Goal: Information Seeking & Learning: Learn about a topic

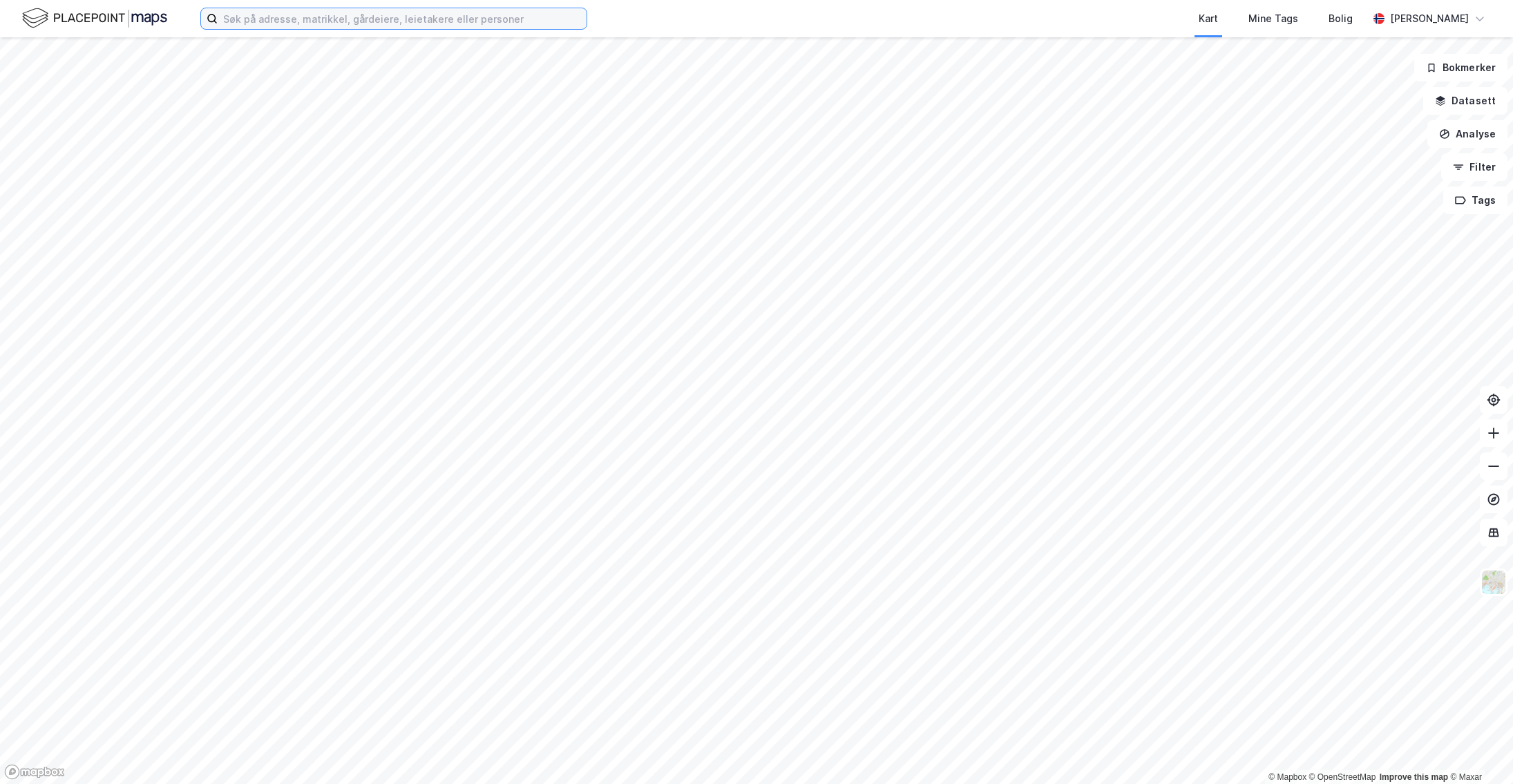
click at [288, 21] on input at bounding box center [402, 19] width 369 height 21
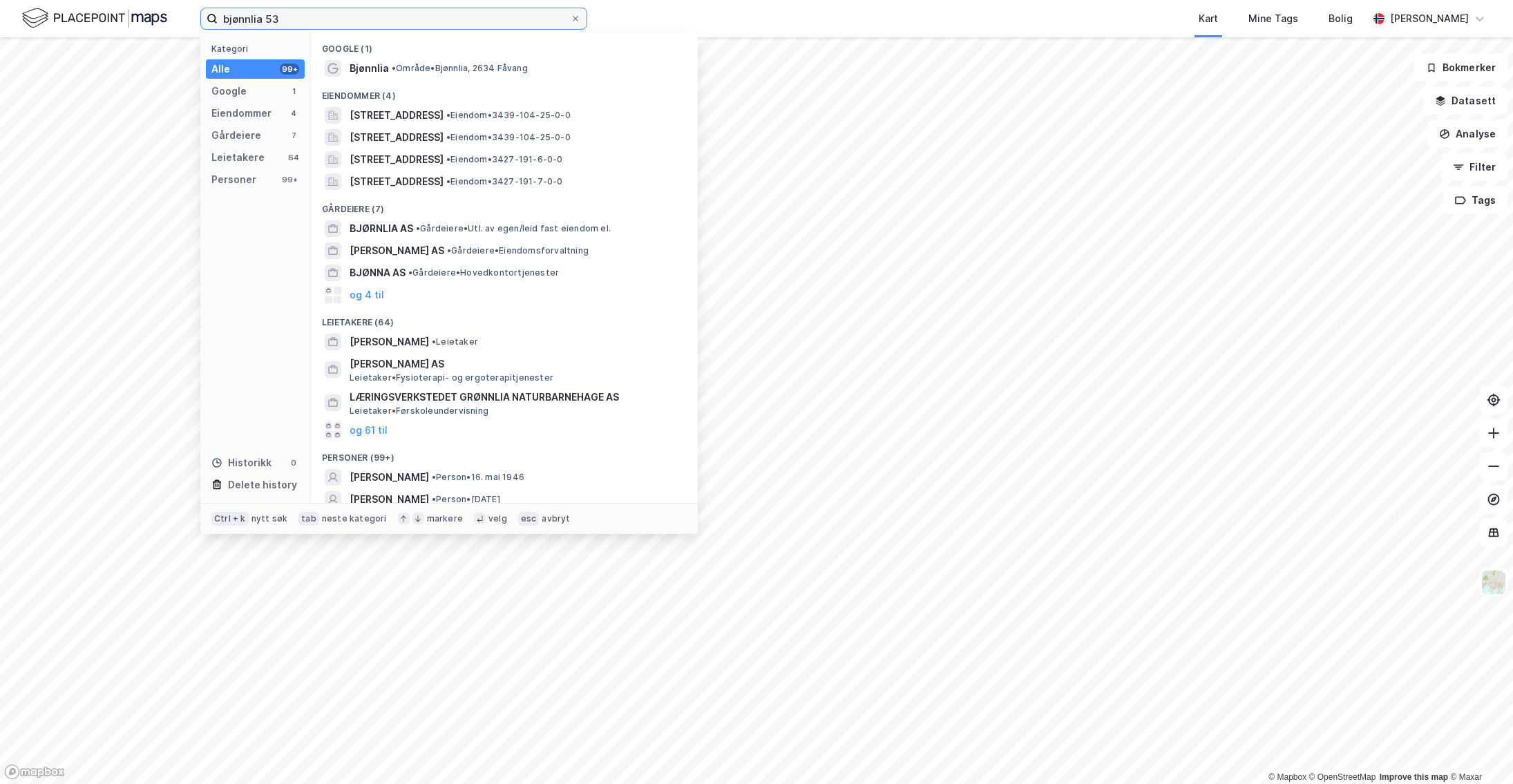
type input "bjønnlia 53"
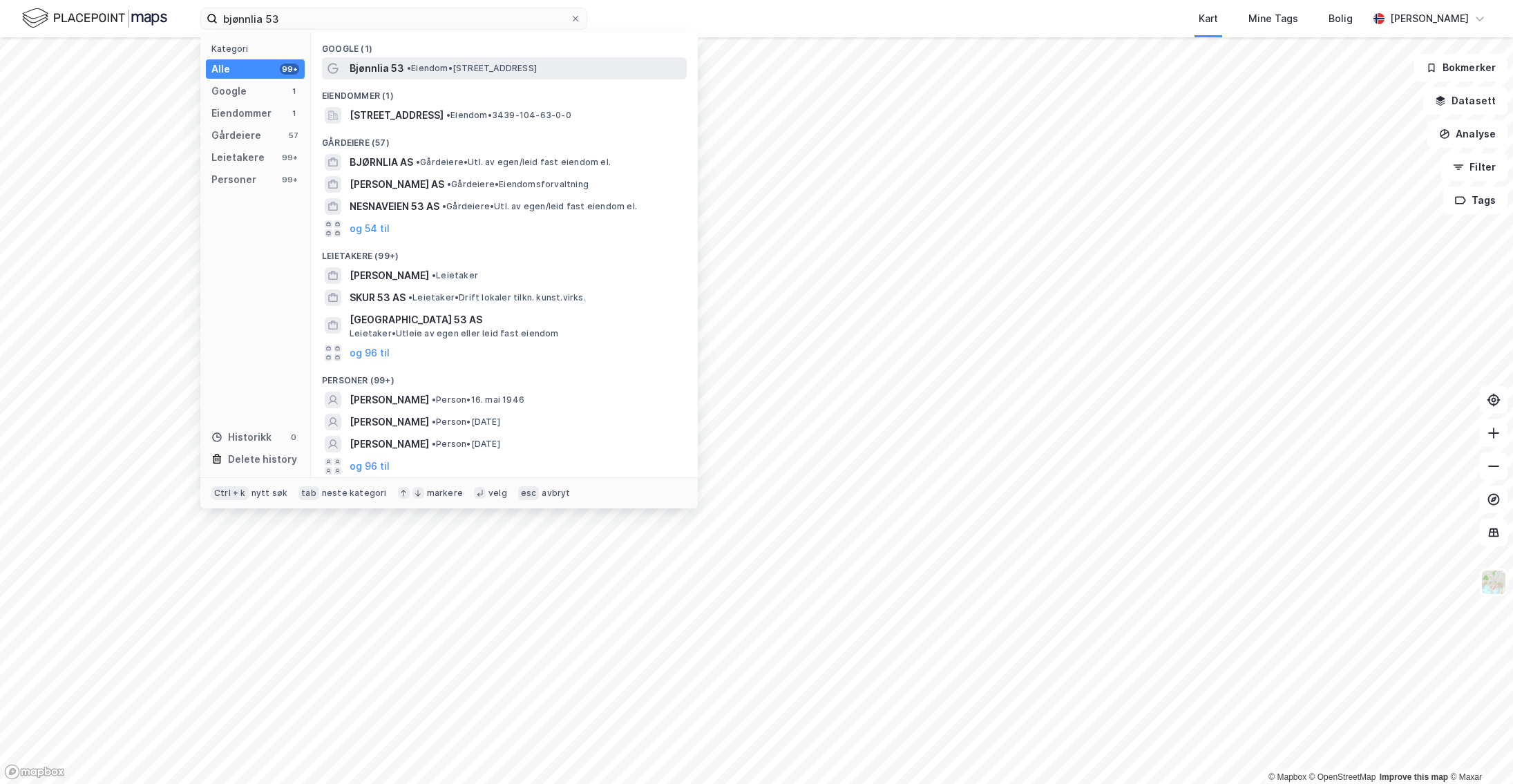
click at [375, 70] on span "Bjønnlia 53" at bounding box center [377, 68] width 55 height 16
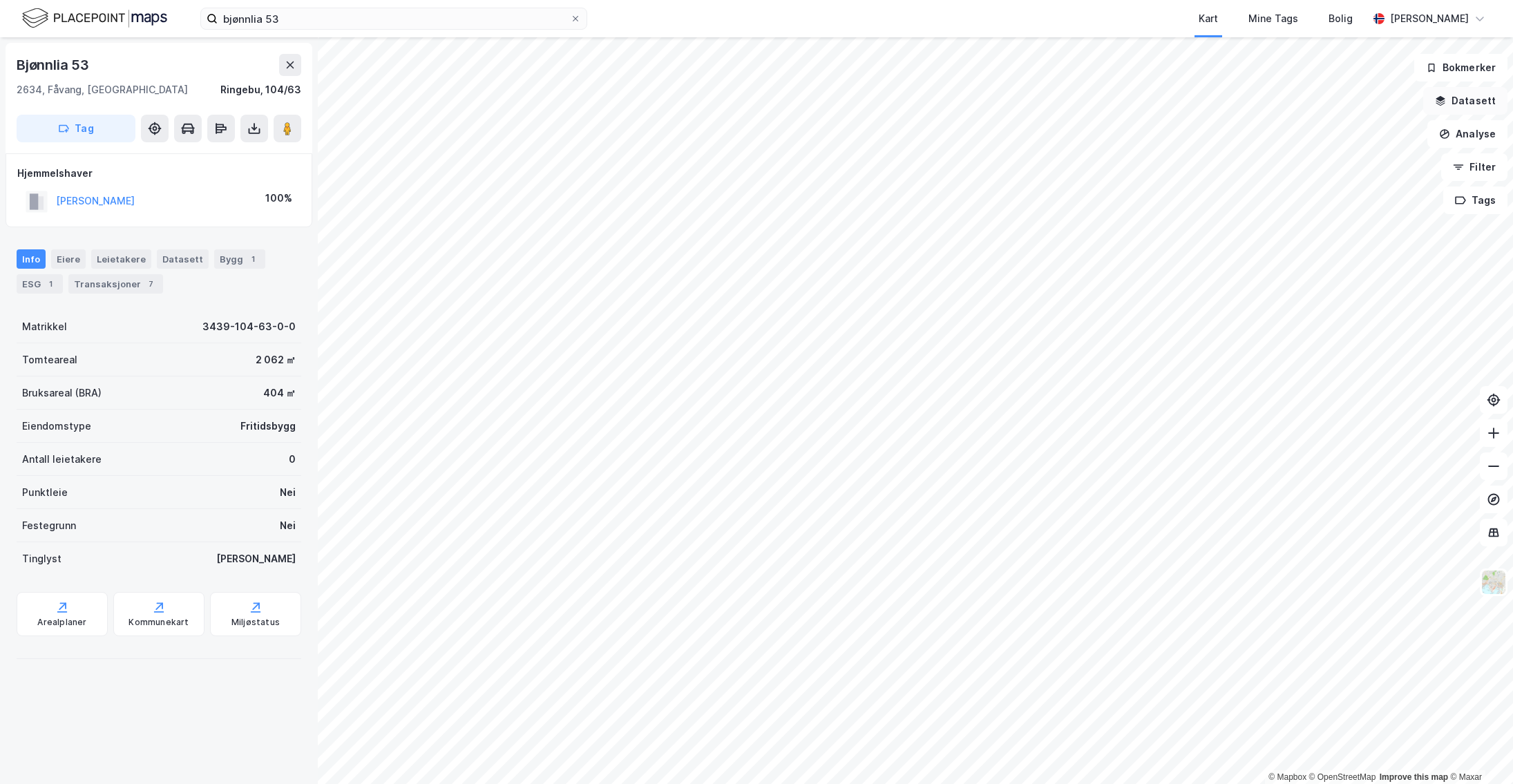
click at [1464, 104] on button "Datasett" at bounding box center [1465, 100] width 84 height 28
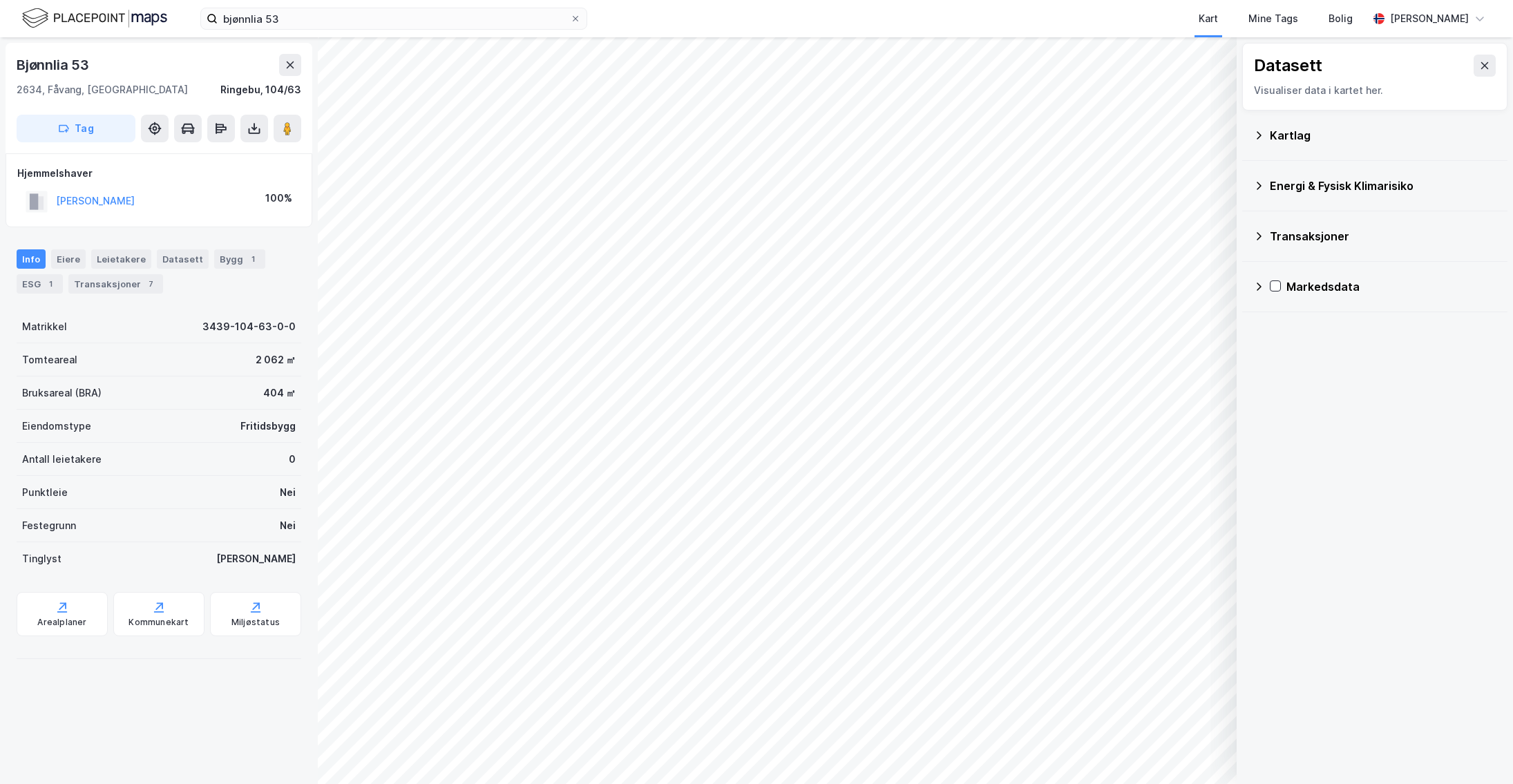
click at [1325, 135] on div "Kartlag" at bounding box center [1383, 135] width 227 height 16
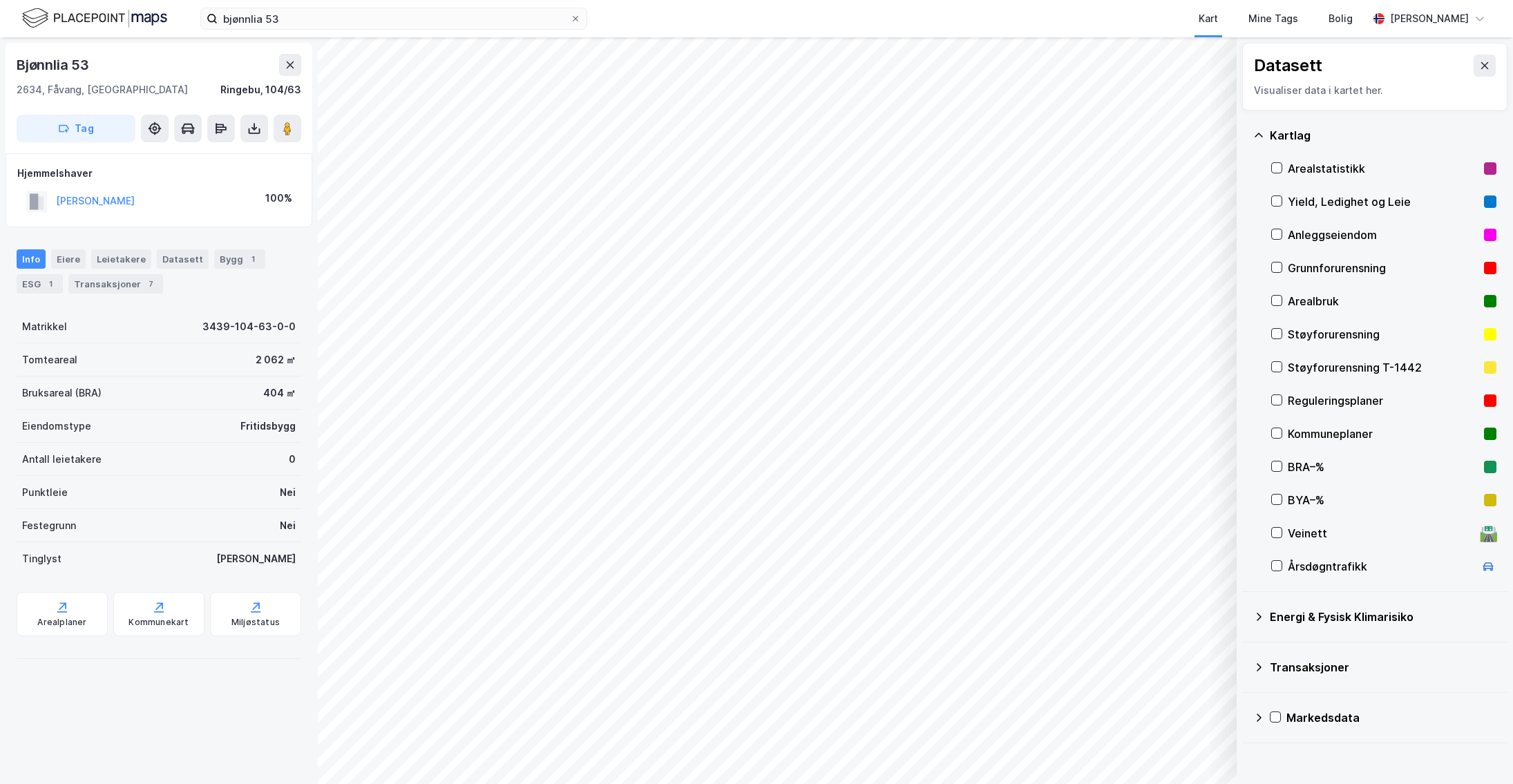
click at [1304, 400] on div "Reguleringsplaner" at bounding box center [1383, 401] width 191 height 16
click at [1277, 431] on icon at bounding box center [1277, 433] width 10 height 10
click at [1275, 399] on icon at bounding box center [1277, 400] width 10 height 10
click at [1272, 535] on icon at bounding box center [1277, 532] width 10 height 10
click at [1278, 397] on icon at bounding box center [1277, 400] width 10 height 10
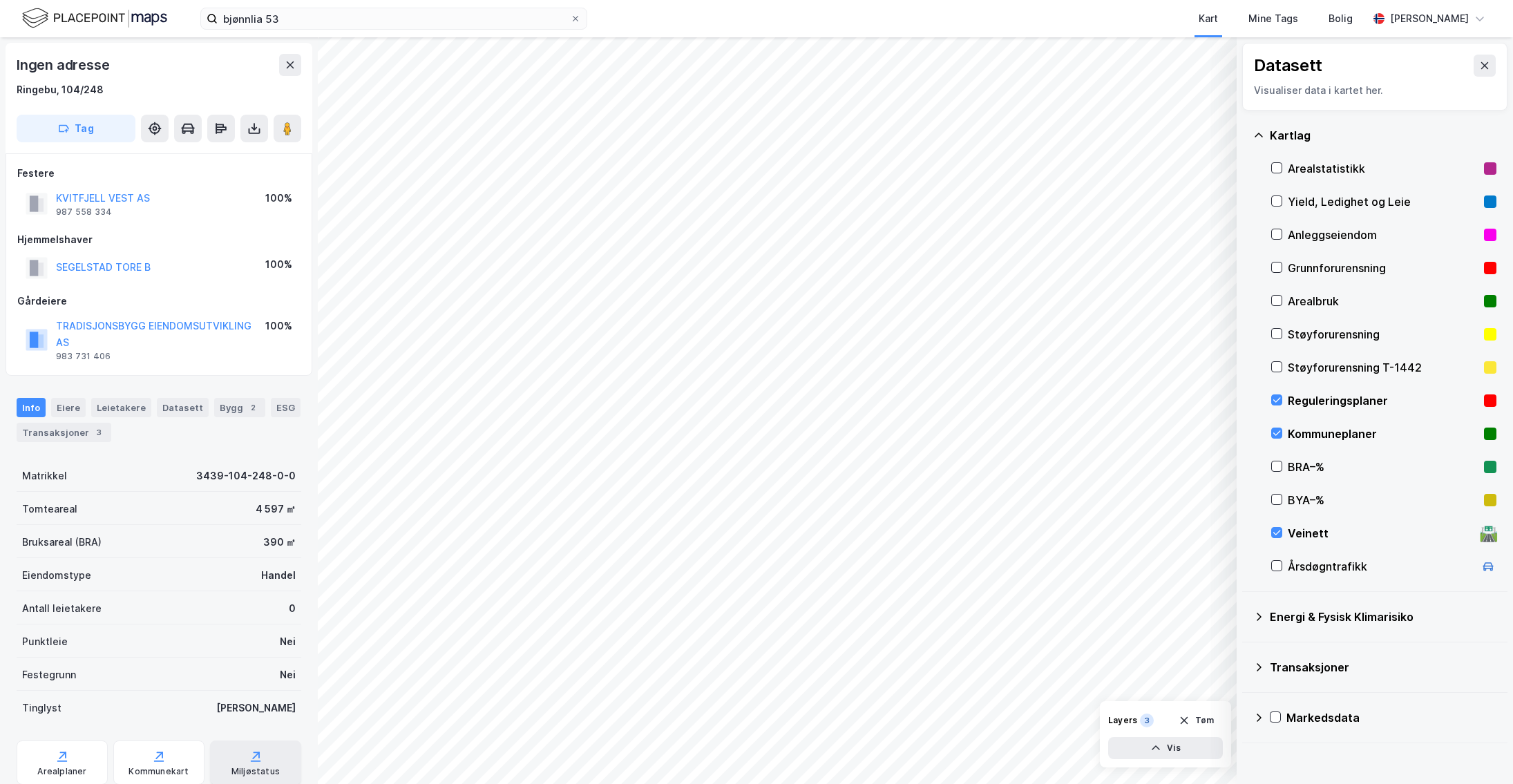
click at [238, 747] on div "Miljøstatus" at bounding box center [256, 762] width 91 height 44
click at [57, 750] on icon at bounding box center [62, 756] width 13 height 13
